Goal: Task Accomplishment & Management: Use online tool/utility

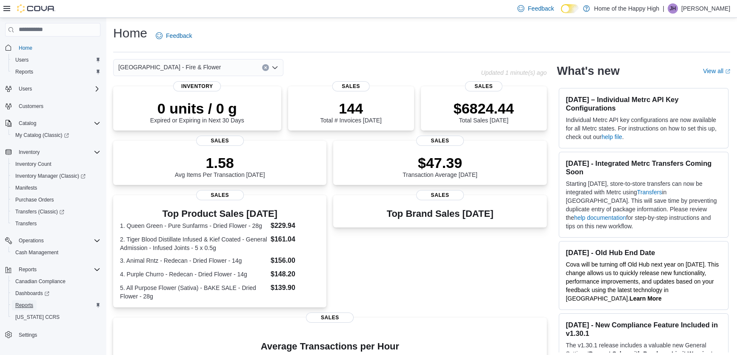
click at [29, 305] on span "Reports" at bounding box center [24, 305] width 18 height 7
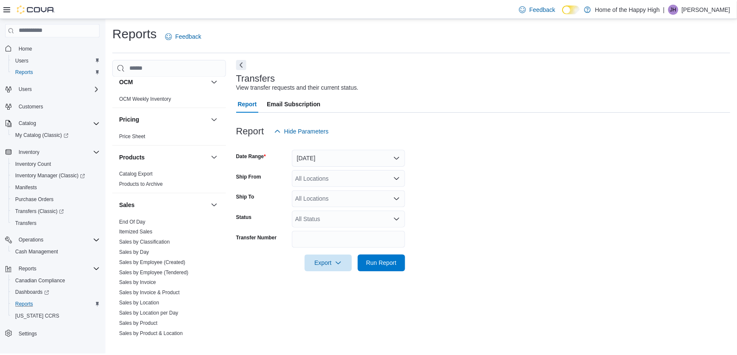
scroll to position [425, 0]
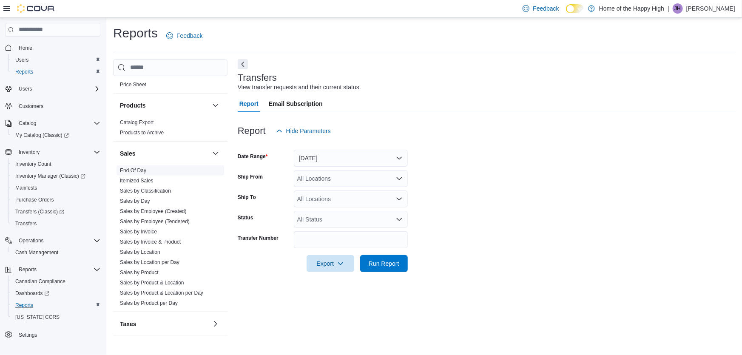
click at [132, 168] on link "End Of Day" at bounding box center [133, 171] width 26 height 6
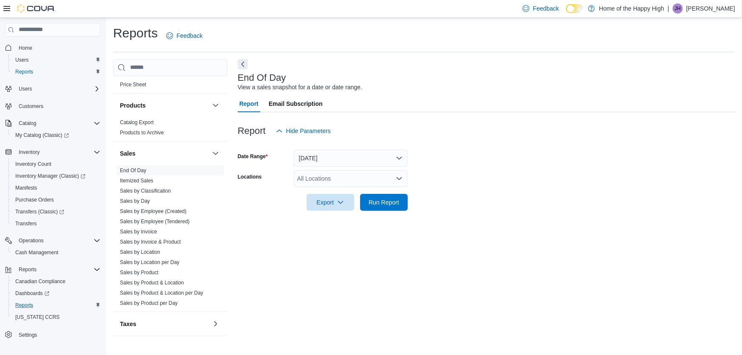
click at [330, 181] on div "All Locations" at bounding box center [351, 178] width 114 height 17
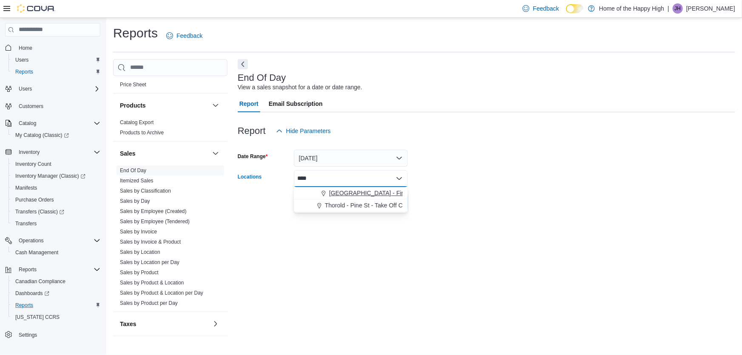
type input "****"
click at [336, 189] on span "[GEOGRAPHIC_DATA] - Fire & Flower" at bounding box center [380, 193] width 102 height 9
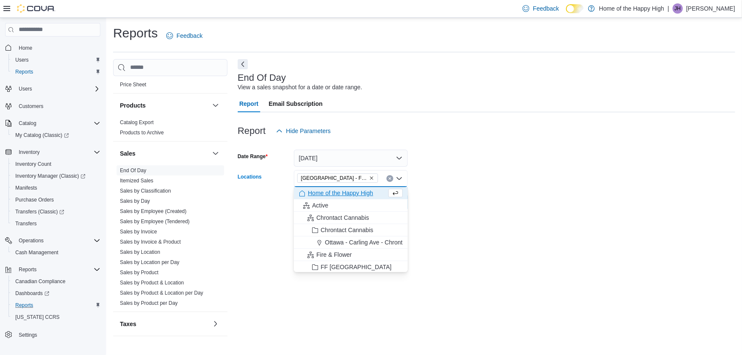
click at [538, 182] on form "Date Range [DATE] Locations [GEOGRAPHIC_DATA] - Fire & Flower Combo box. Select…" at bounding box center [487, 174] width 498 height 71
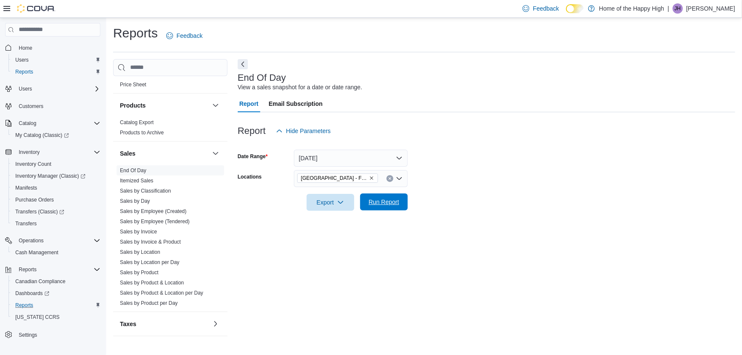
click at [365, 201] on button "Run Report" at bounding box center [384, 202] width 48 height 17
